Goal: Navigation & Orientation: Find specific page/section

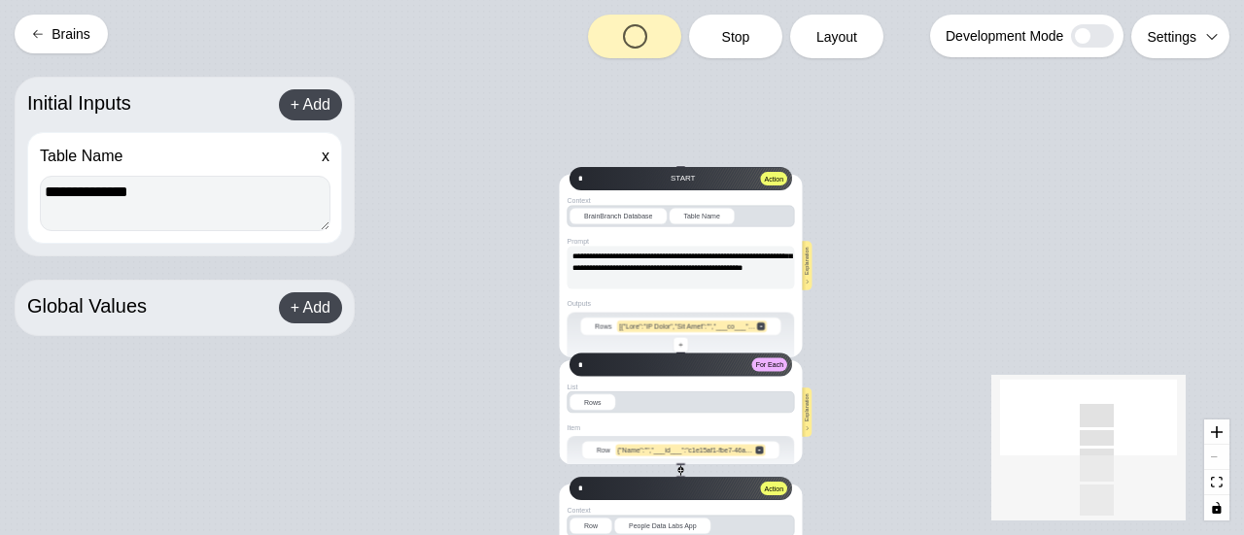
click at [71, 28] on button "Brains" at bounding box center [61, 34] width 93 height 39
